Goal: Information Seeking & Learning: Compare options

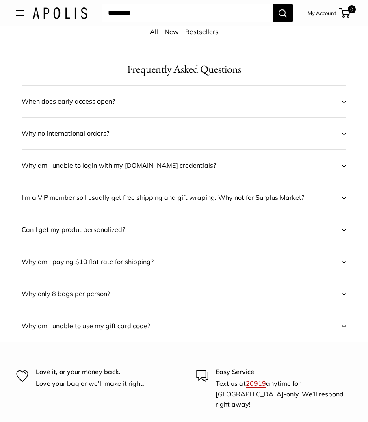
scroll to position [244, 0]
click at [132, 228] on span "Can I get my produt personalized?" at bounding box center [179, 230] width 314 height 12
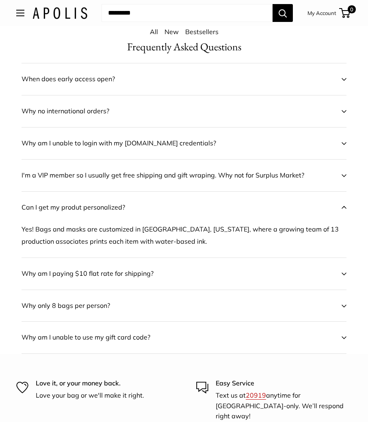
scroll to position [285, 0]
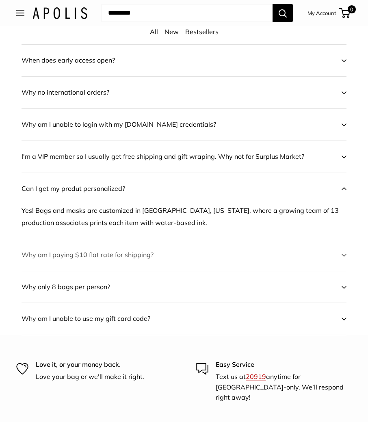
click at [154, 257] on span "Why am I paying $10 flat rate for shipping?" at bounding box center [179, 255] width 314 height 12
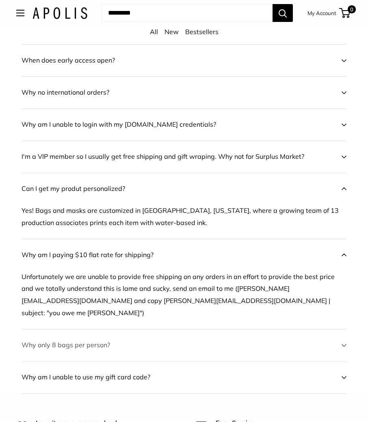
click at [157, 339] on span "Why only 8 bags per person?" at bounding box center [179, 345] width 314 height 12
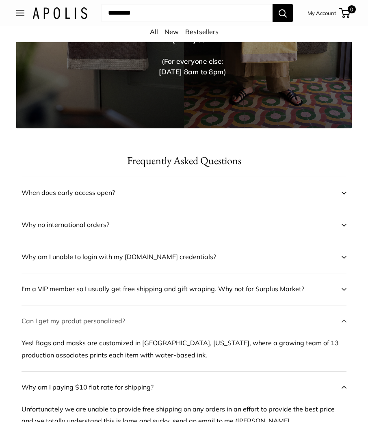
scroll to position [0, 0]
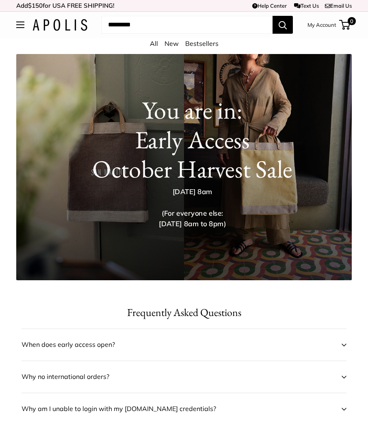
click at [24, 26] on div "Market Bags Group Gifting New Need help? Text Us: 20919 hello@apolisglobal.com …" at bounding box center [184, 25] width 336 height 18
click at [20, 26] on span "Open menu" at bounding box center [20, 25] width 8 height 7
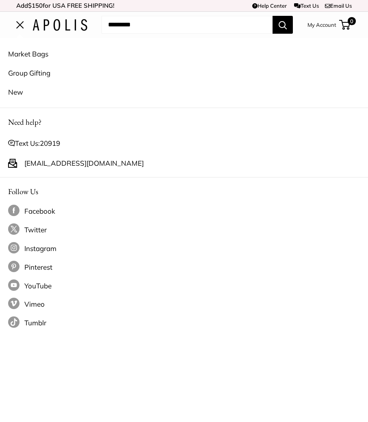
click at [43, 56] on link "Market Bags" at bounding box center [184, 53] width 352 height 19
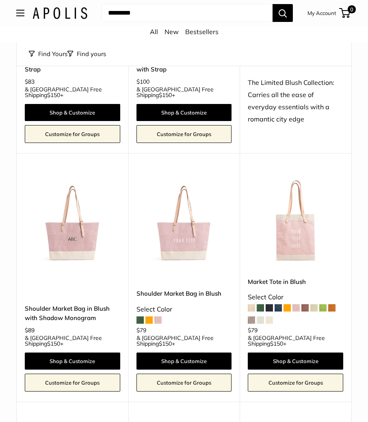
scroll to position [1179, 0]
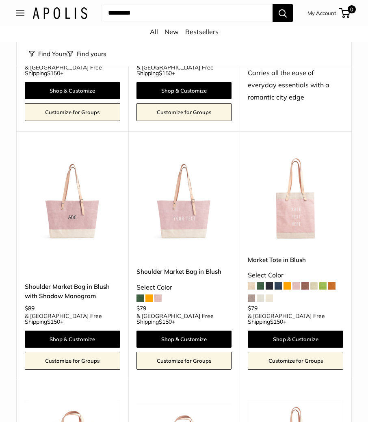
click at [251, 283] on span at bounding box center [251, 286] width 7 height 7
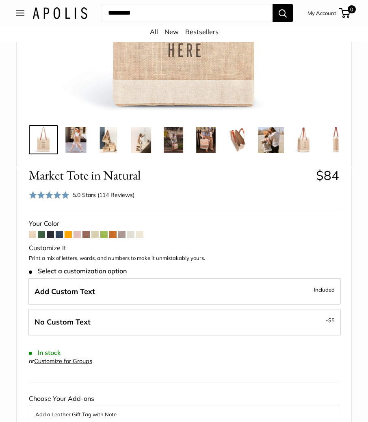
scroll to position [285, 0]
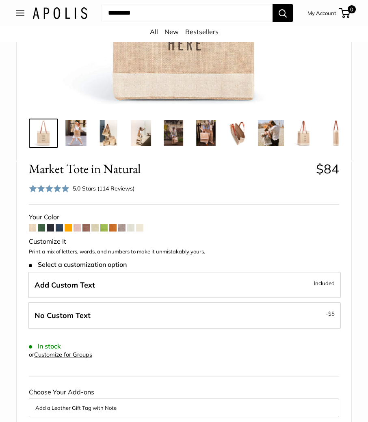
click at [41, 232] on span at bounding box center [41, 227] width 7 height 7
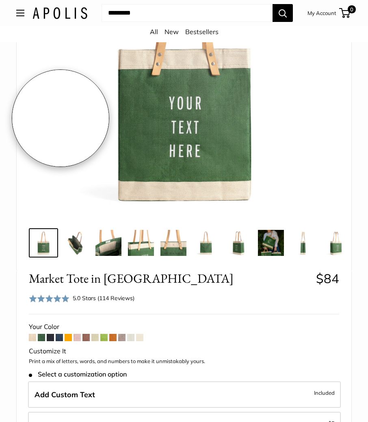
scroll to position [244, 0]
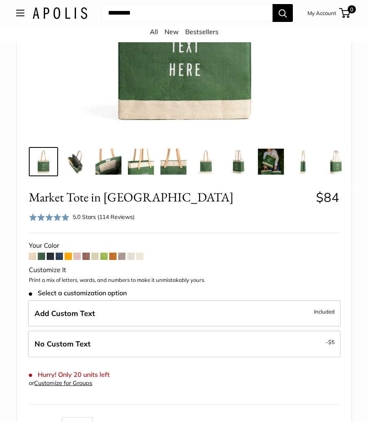
click at [50, 260] on span at bounding box center [50, 256] width 7 height 7
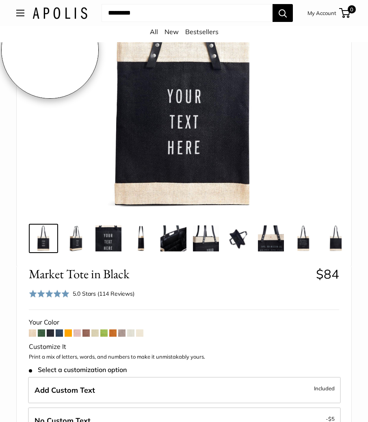
scroll to position [203, 0]
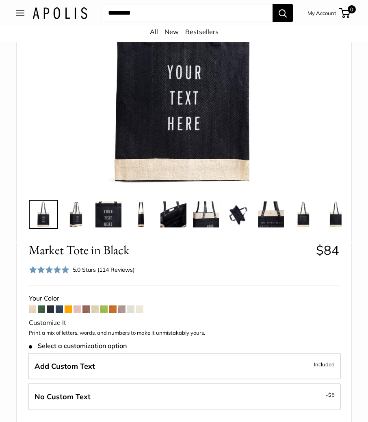
click at [60, 313] on span at bounding box center [59, 309] width 7 height 7
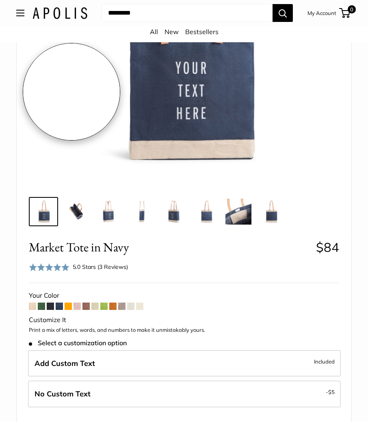
scroll to position [203, 0]
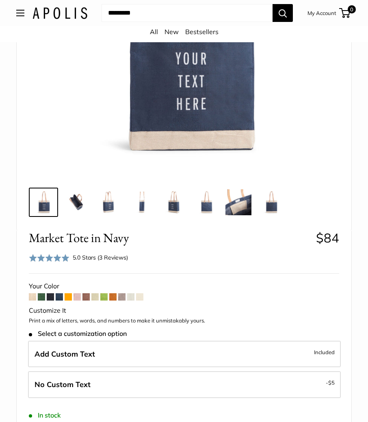
click at [70, 296] on span at bounding box center [68, 296] width 7 height 7
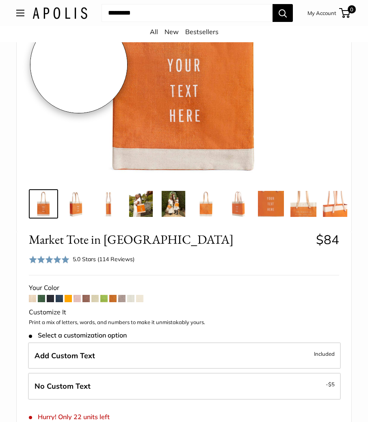
scroll to position [203, 0]
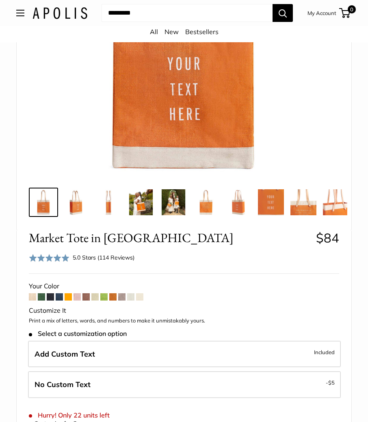
click at [79, 301] on span at bounding box center [77, 296] width 7 height 7
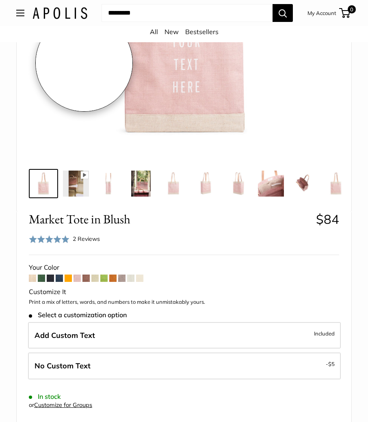
scroll to position [244, 0]
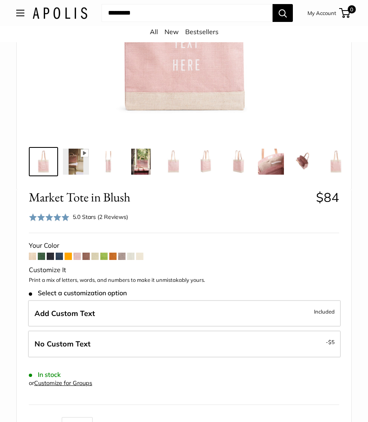
click at [75, 260] on span at bounding box center [77, 256] width 7 height 7
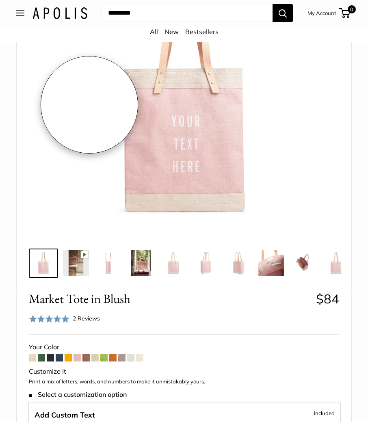
scroll to position [244, 0]
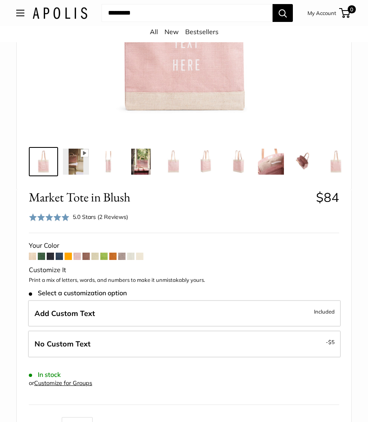
click at [98, 260] on span at bounding box center [94, 256] width 7 height 7
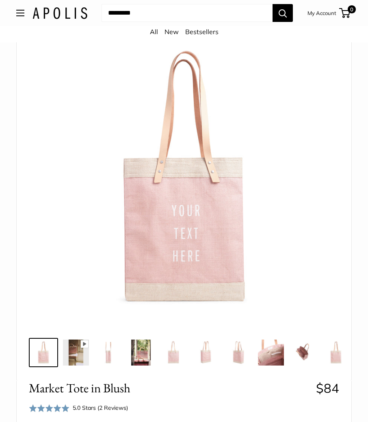
scroll to position [0, 0]
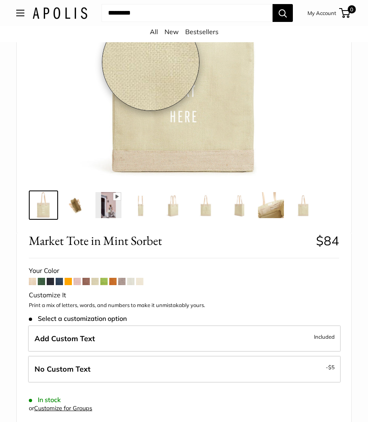
scroll to position [203, 0]
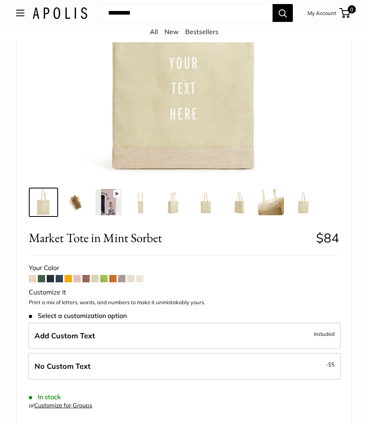
click at [140, 280] on span at bounding box center [139, 278] width 7 height 7
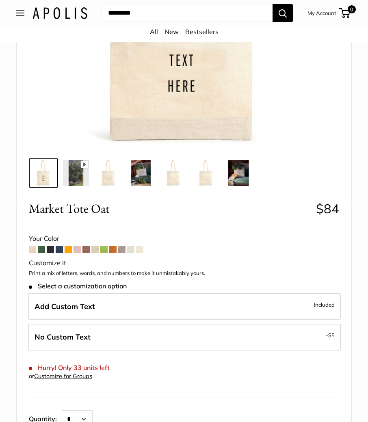
scroll to position [244, 0]
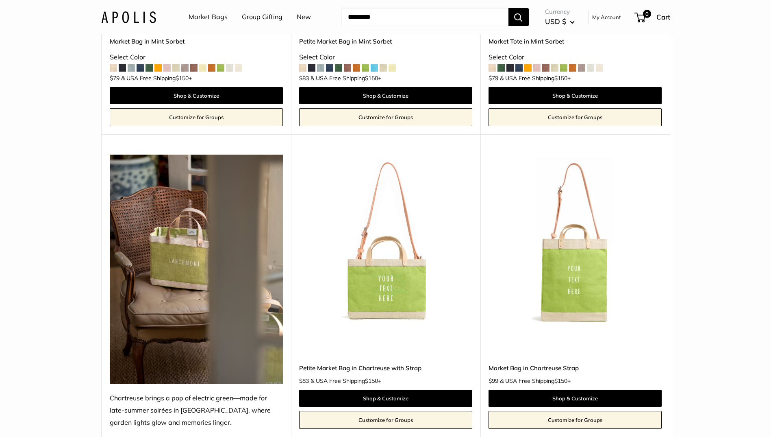
scroll to position [4269, 0]
